Goal: Information Seeking & Learning: Learn about a topic

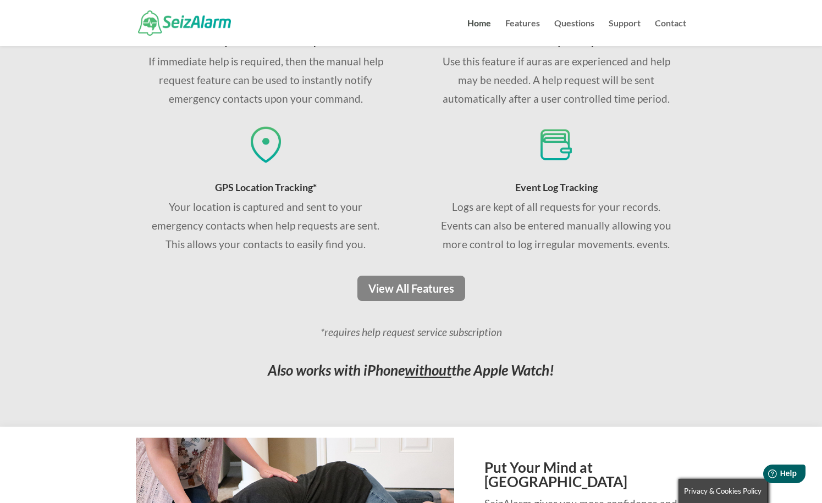
scroll to position [780, 0]
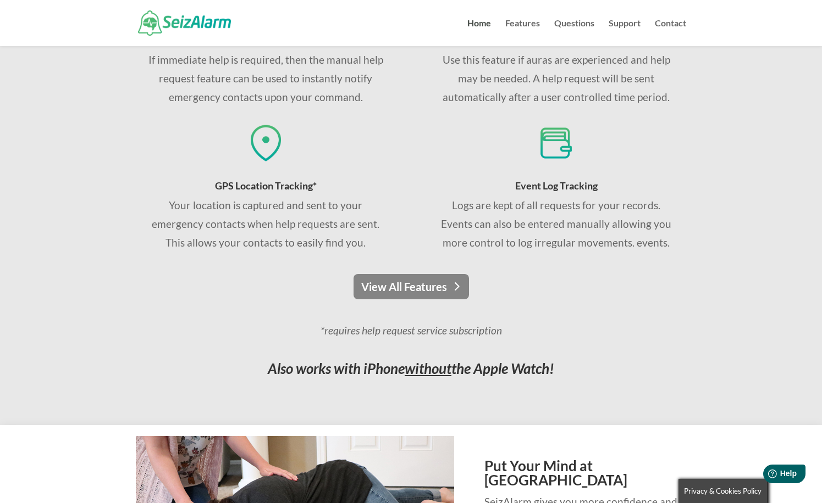
click at [390, 278] on link "View All Features" at bounding box center [410, 286] width 115 height 25
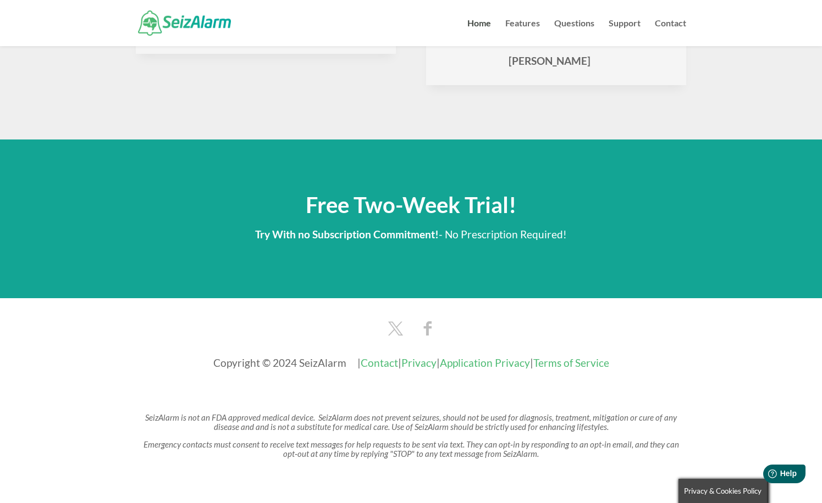
scroll to position [1779, 0]
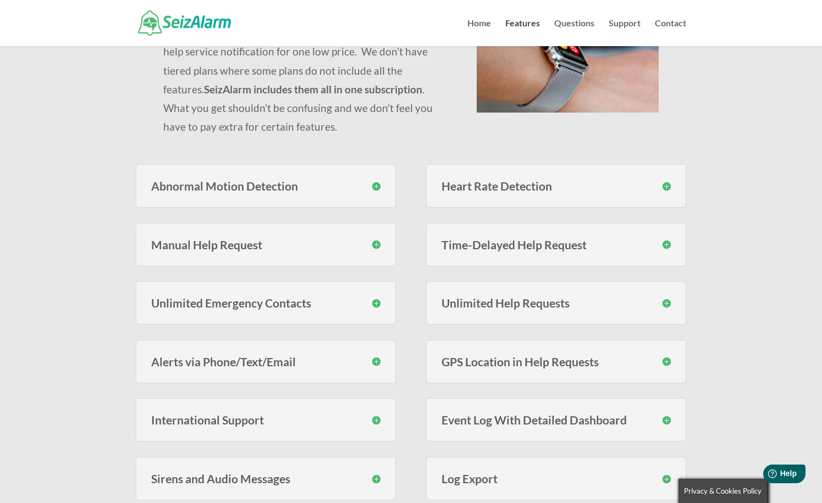
scroll to position [210, 0]
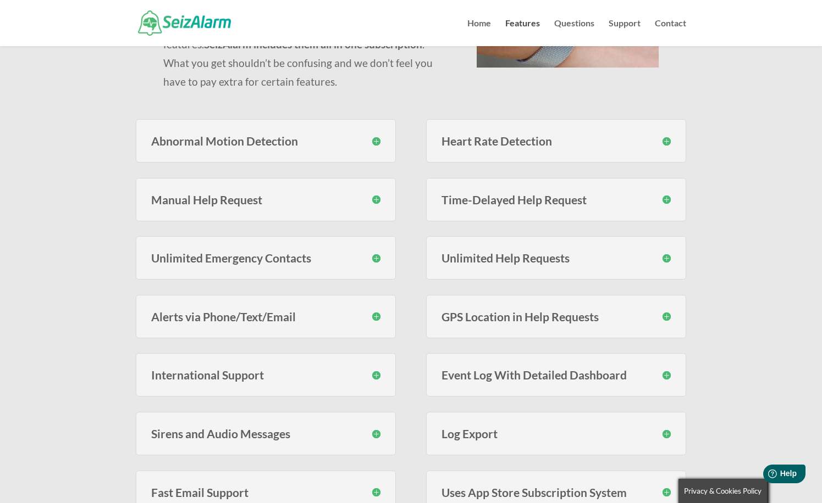
click at [302, 149] on div "Abnormal Motion Detection SeizAlarm monitors for erratic motion using proprieta…" at bounding box center [266, 140] width 260 height 43
click at [374, 142] on h3 "Abnormal Motion Detection" at bounding box center [265, 141] width 229 height 12
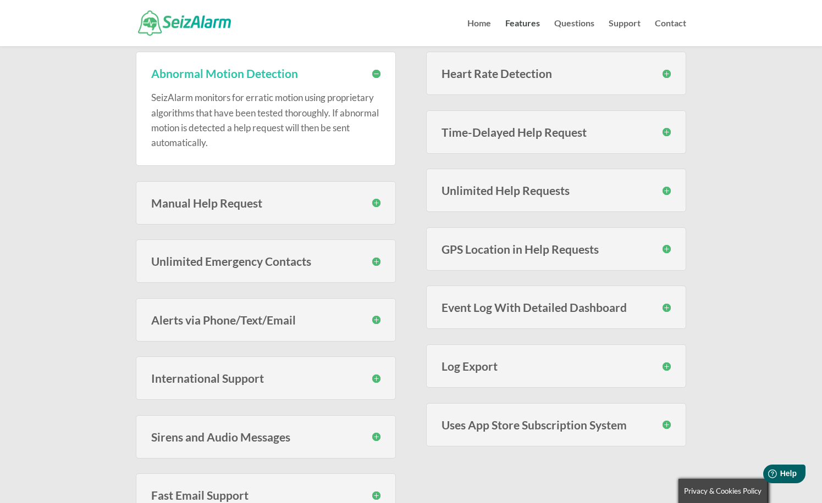
scroll to position [280, 0]
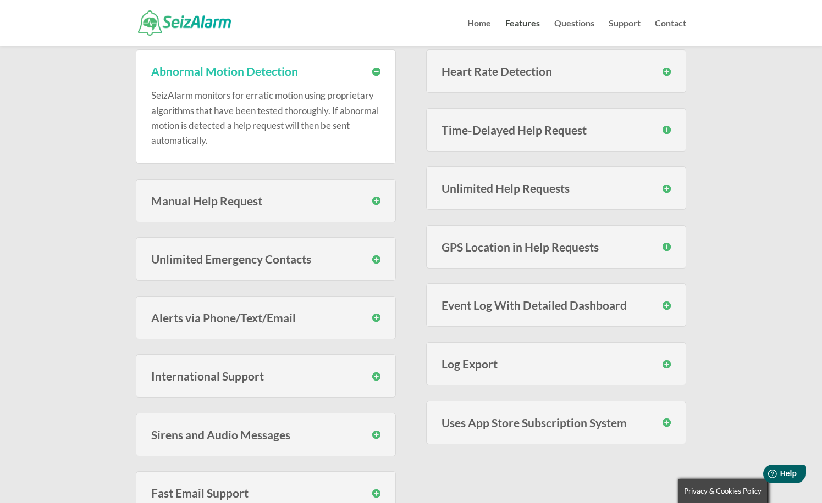
click at [378, 200] on h3 "Manual Help Request" at bounding box center [265, 201] width 229 height 12
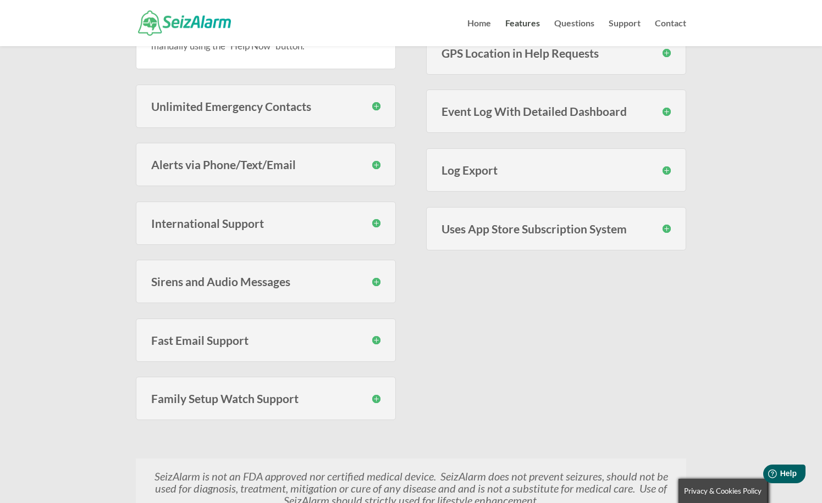
scroll to position [475, 0]
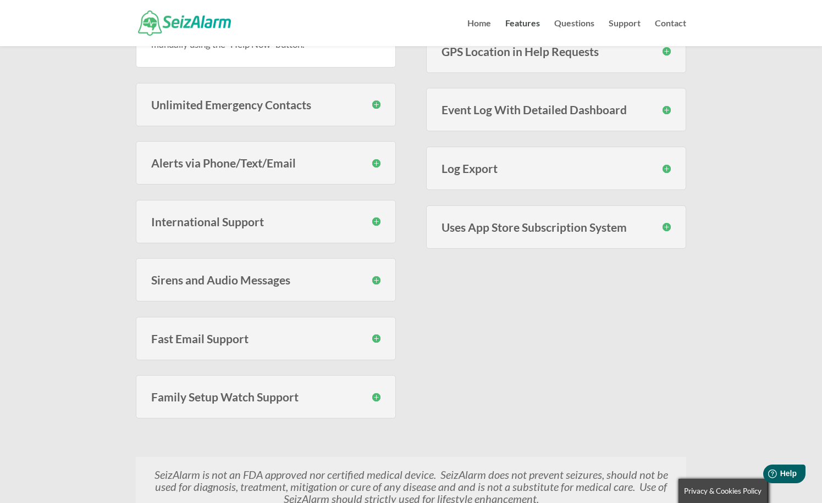
click at [375, 158] on h3 "Alerts via Phone/Text/Email" at bounding box center [265, 163] width 229 height 12
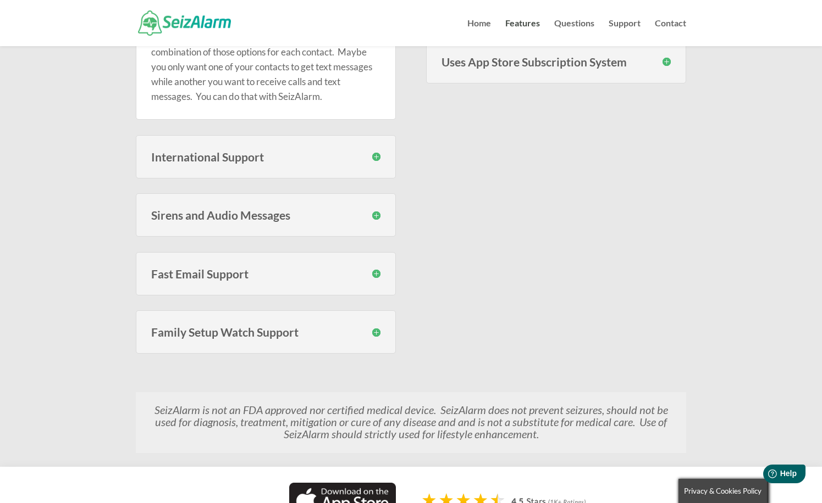
scroll to position [641, 0]
click at [378, 214] on h3 "Sirens and Audio Messages" at bounding box center [265, 215] width 229 height 12
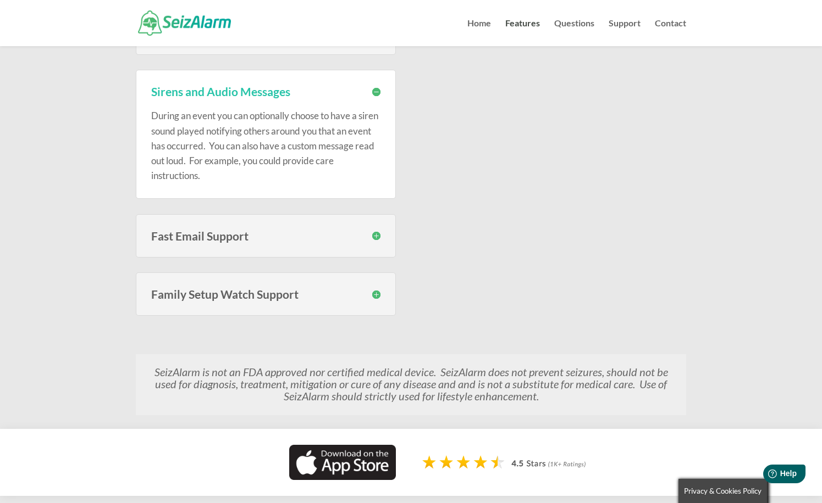
scroll to position [767, 0]
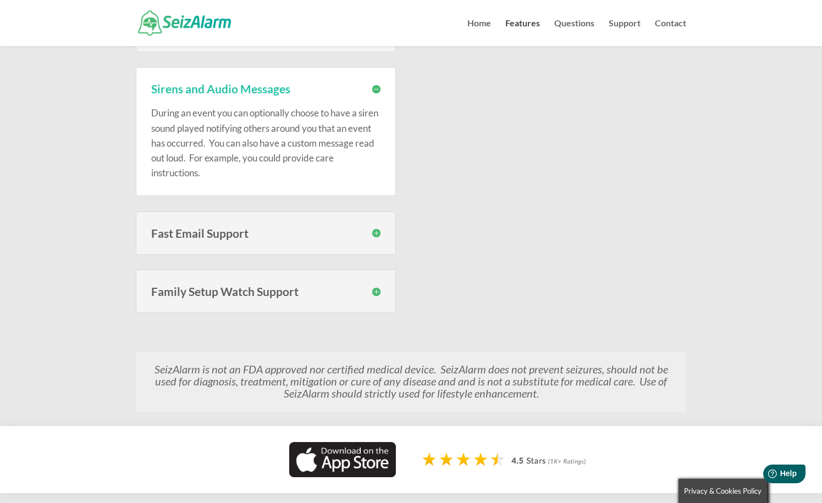
click at [381, 287] on div "Family Setup Watch Support SeizAlarm now lets you link Family Setup Watches to …" at bounding box center [266, 291] width 260 height 43
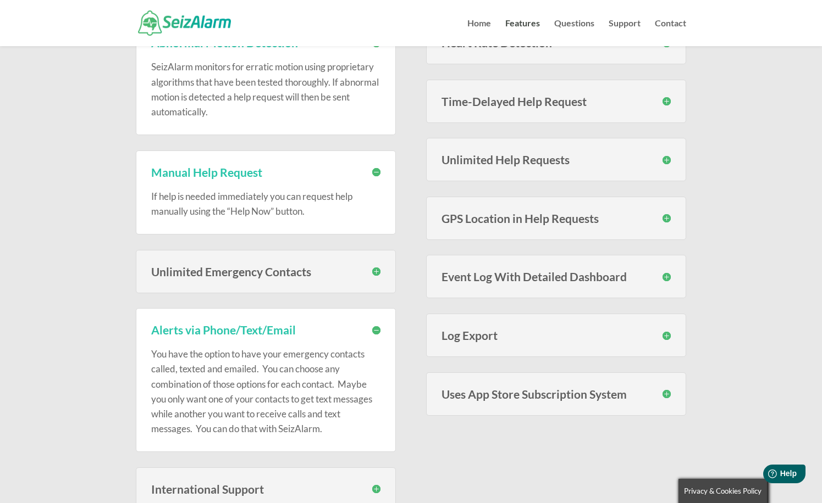
scroll to position [309, 0]
click at [663, 159] on h3 "Unlimited Help Requests" at bounding box center [555, 159] width 229 height 12
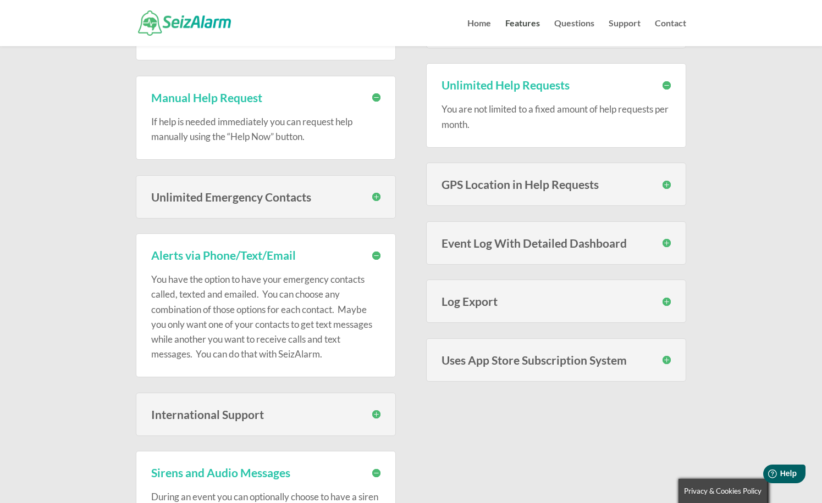
scroll to position [385, 0]
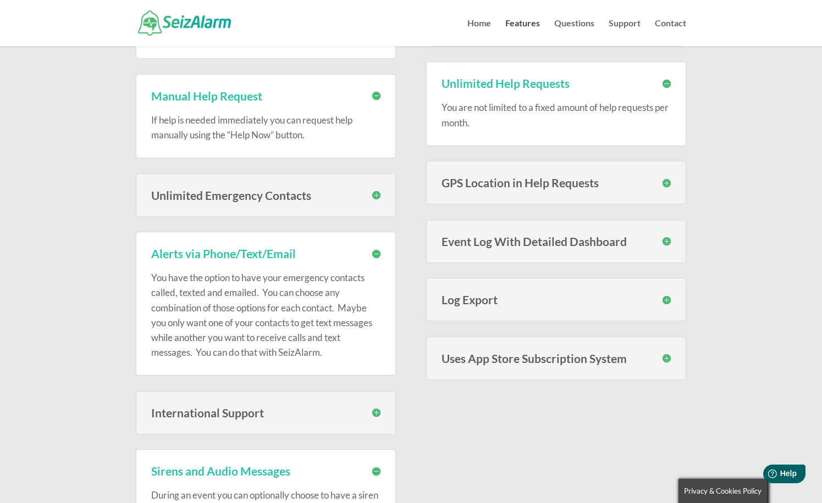
click at [667, 182] on h3 "GPS Location in Help Requests" at bounding box center [555, 183] width 229 height 12
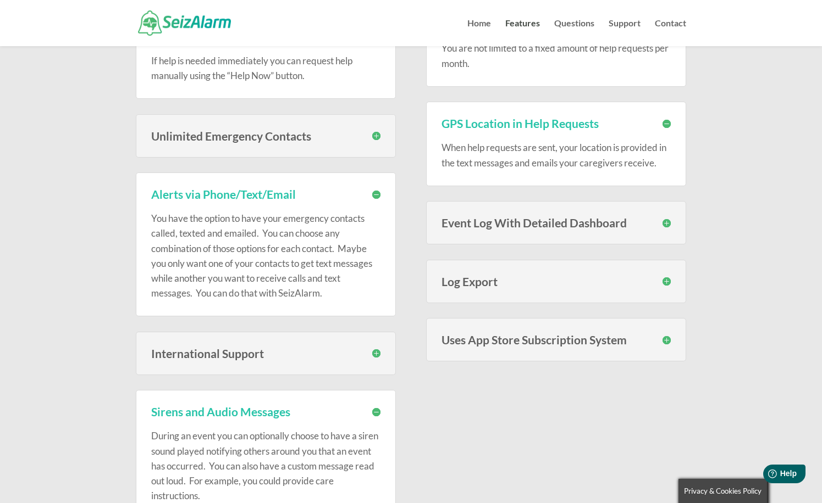
scroll to position [444, 0]
click at [667, 224] on h3 "Event Log With Detailed Dashboard" at bounding box center [555, 223] width 229 height 12
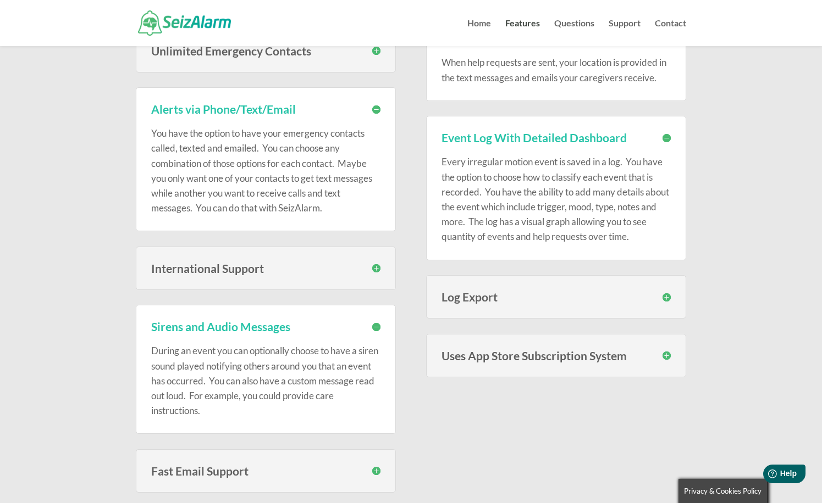
scroll to position [0, 0]
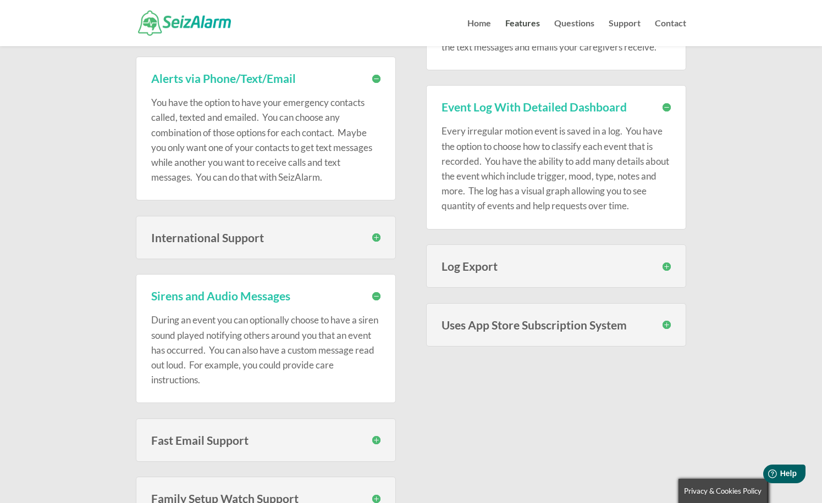
click at [667, 262] on h3 "Log Export" at bounding box center [555, 266] width 229 height 12
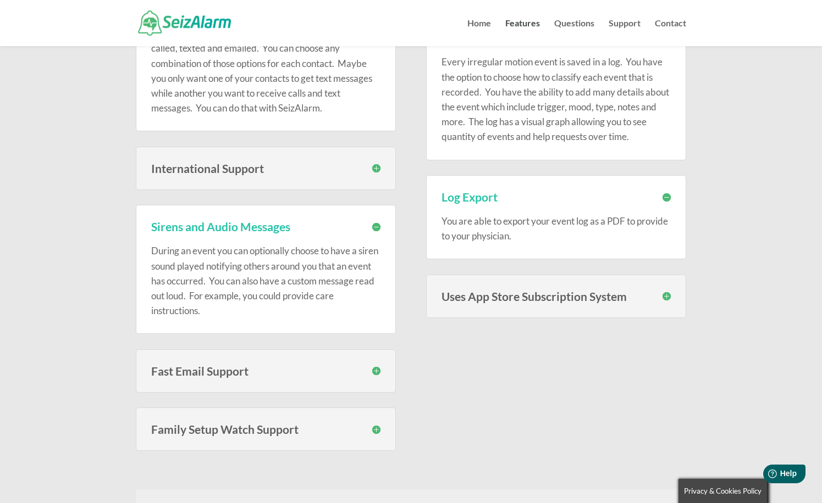
click at [667, 295] on h3 "Uses App Store Subscription System" at bounding box center [555, 297] width 229 height 12
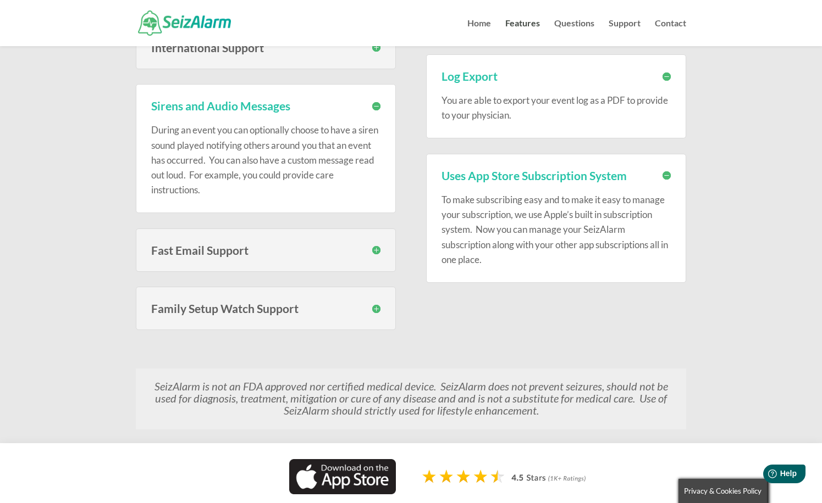
scroll to position [752, 1]
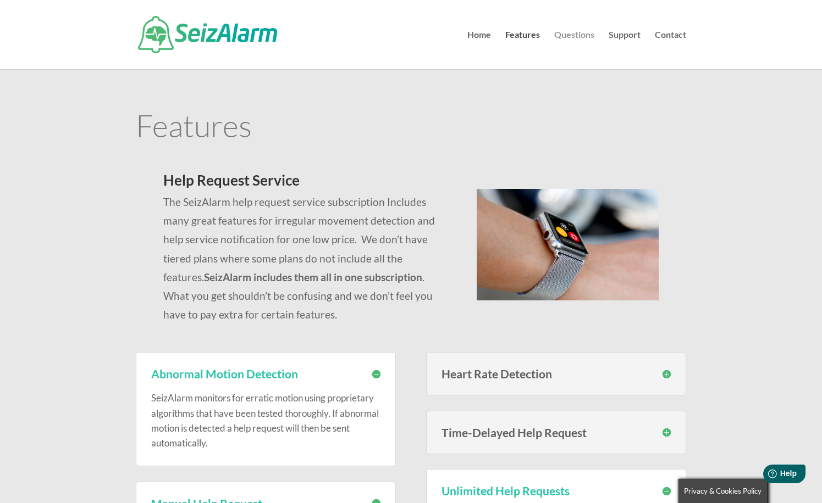
click at [580, 39] on link "Questions" at bounding box center [574, 50] width 40 height 38
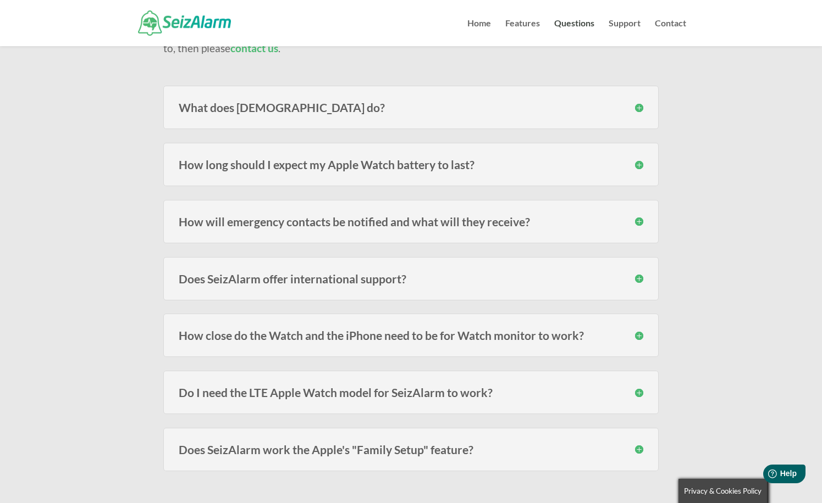
scroll to position [130, 0]
click at [428, 109] on h3 "What does SeizAlarm do?" at bounding box center [411, 108] width 464 height 12
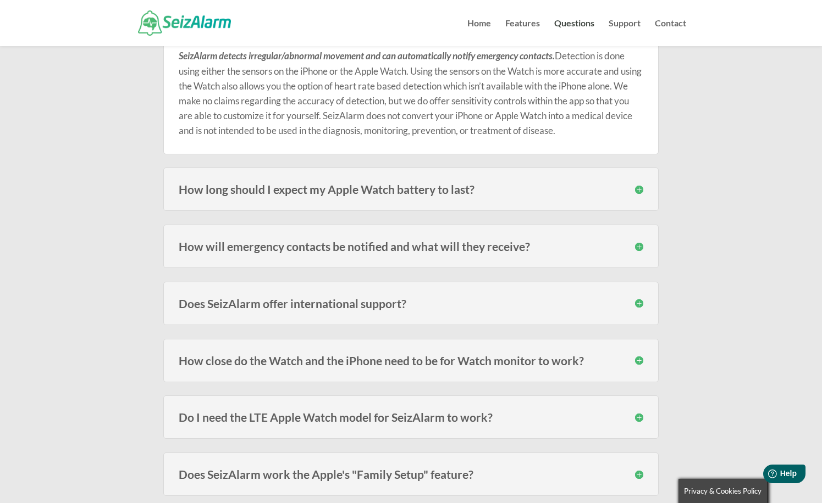
scroll to position [208, 0]
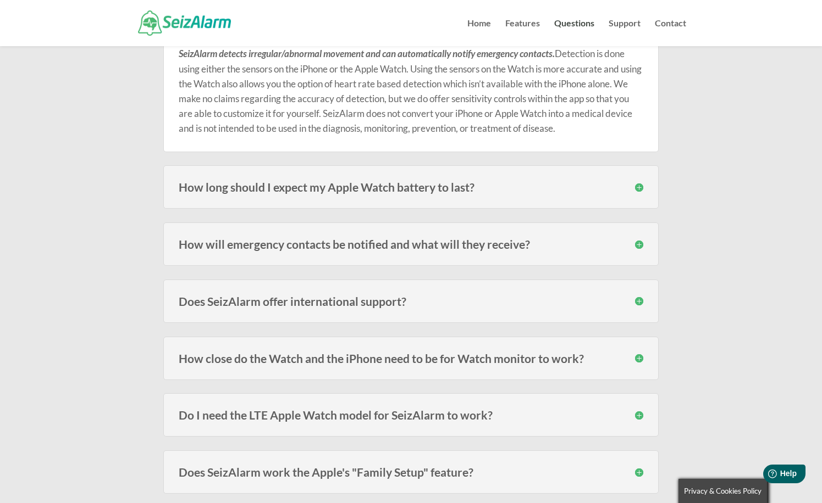
click at [428, 196] on div "How long should I expect my Apple Watch battery to last? Users of the models fr…" at bounding box center [410, 186] width 495 height 43
click at [637, 186] on h3 "How long should I expect my Apple Watch battery to last?" at bounding box center [411, 187] width 464 height 12
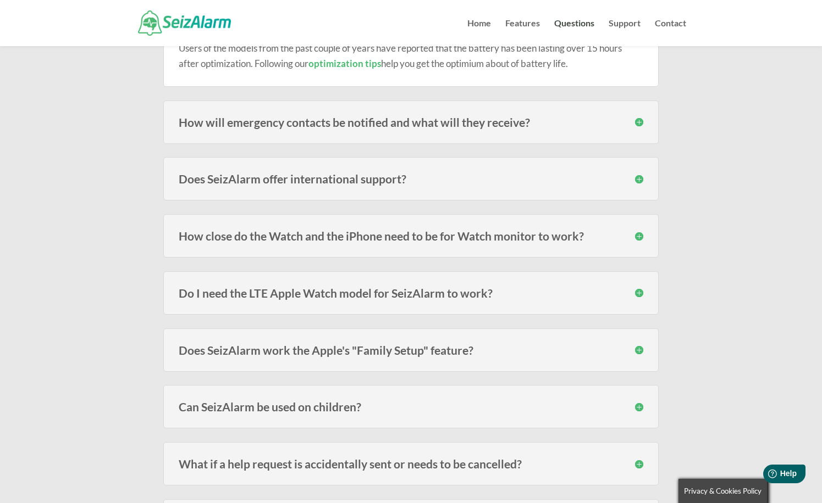
scroll to position [375, 0]
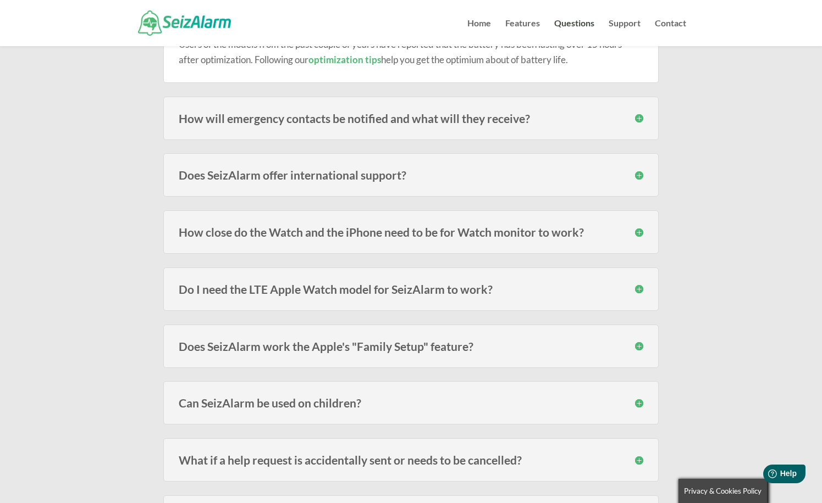
click at [639, 115] on h3 "How will emergency contacts be notified and what will they receive?" at bounding box center [411, 119] width 464 height 12
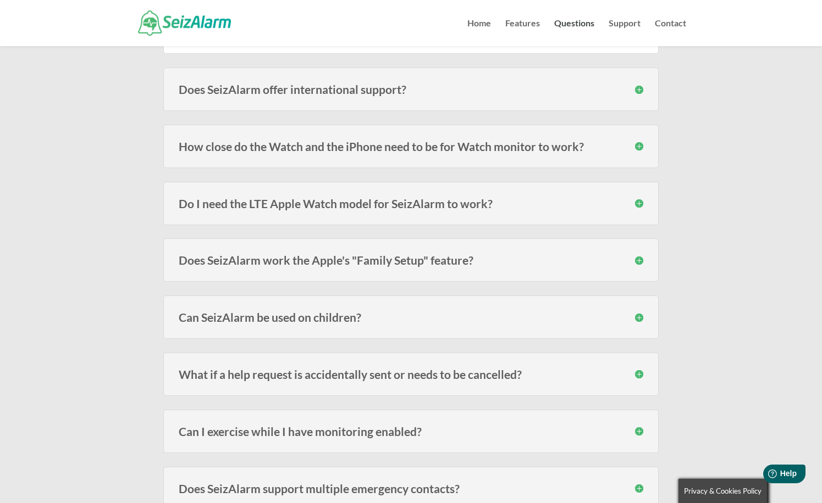
scroll to position [531, 0]
click at [640, 147] on h3 "How close do the Watch and the iPhone need to be for Watch monitor to work?" at bounding box center [411, 147] width 464 height 12
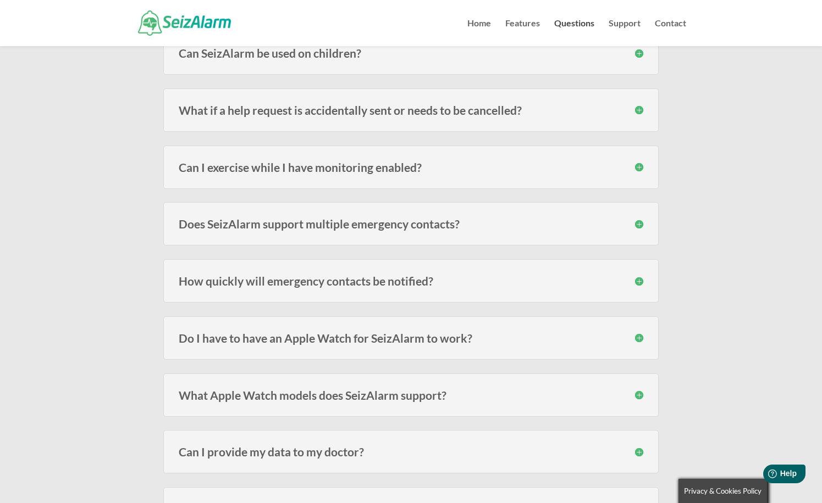
scroll to position [876, 0]
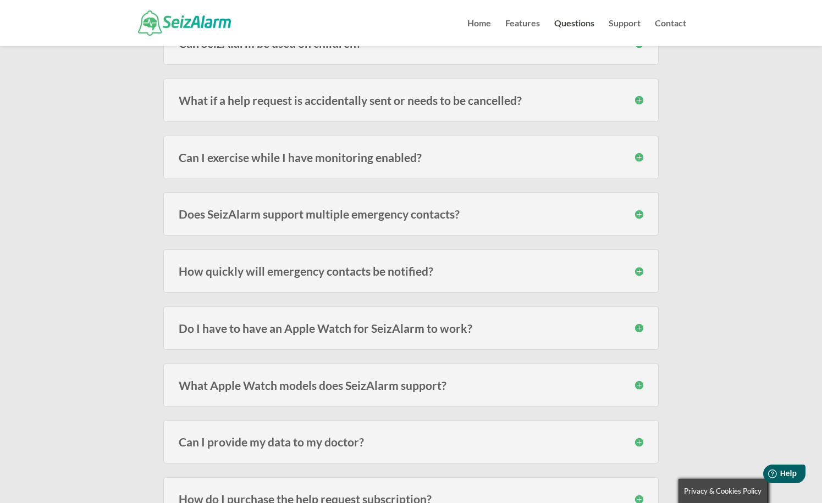
click at [637, 98] on h3 "What if a help request is accidentally sent or needs to be cancelled?" at bounding box center [411, 101] width 464 height 12
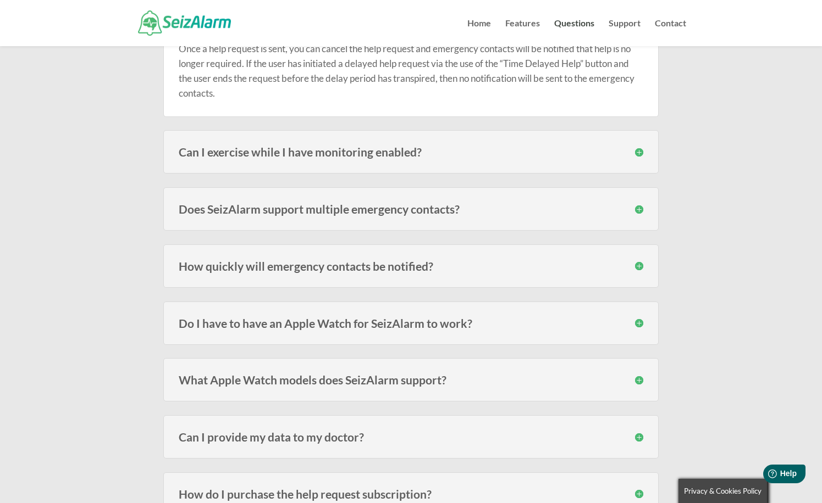
scroll to position [959, 0]
